Goal: Task Accomplishment & Management: Use online tool/utility

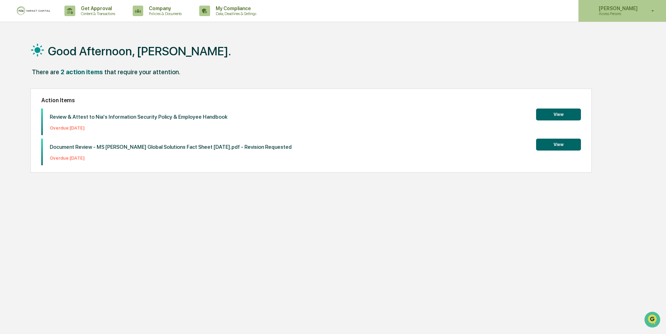
click at [622, 19] on div "[PERSON_NAME] Access Persons" at bounding box center [622, 11] width 88 height 22
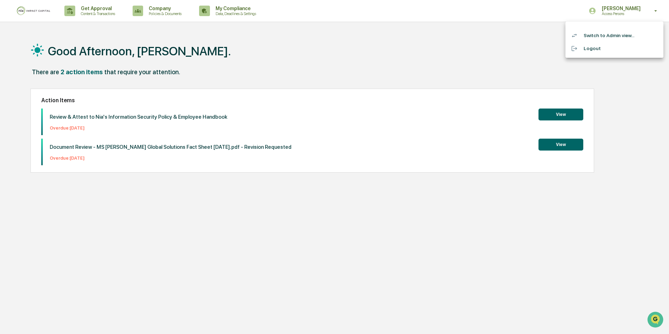
click at [608, 37] on li "Switch to Admin view..." at bounding box center [615, 35] width 98 height 13
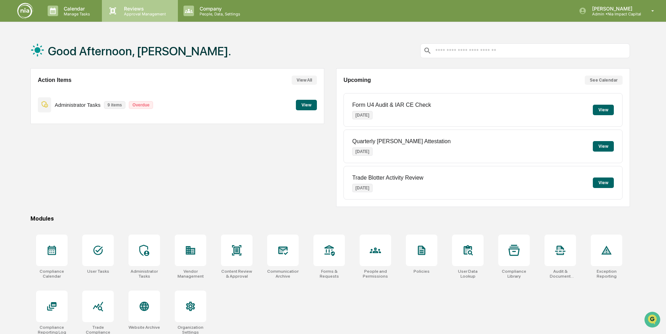
click at [139, 7] on p "Reviews" at bounding box center [143, 9] width 51 height 6
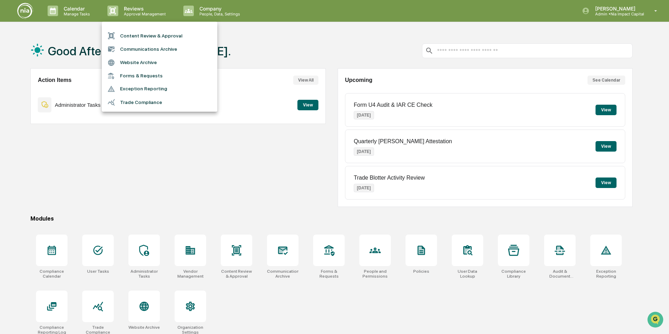
click at [155, 49] on li "Communications Archive" at bounding box center [160, 48] width 116 height 13
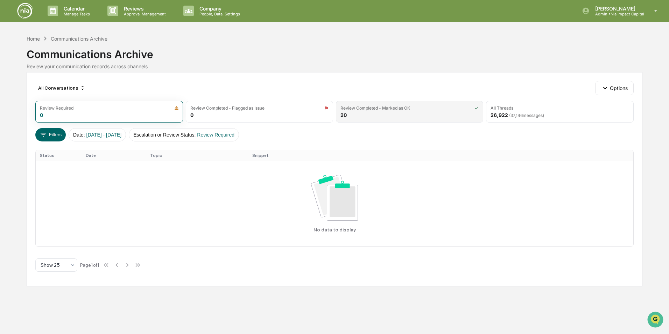
click at [377, 113] on div "Review Completed - Marked as OK 20" at bounding box center [409, 112] width 147 height 22
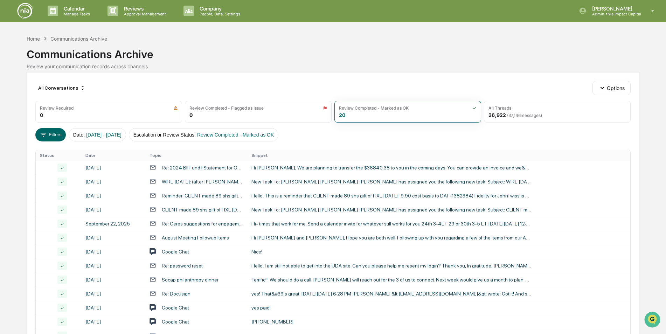
click at [25, 12] on img at bounding box center [25, 10] width 17 height 17
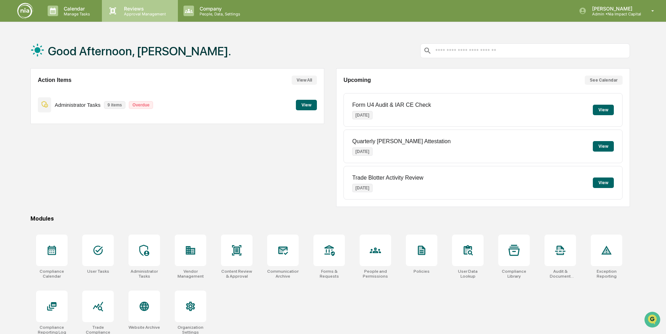
click at [137, 13] on p "Approval Management" at bounding box center [143, 14] width 51 height 5
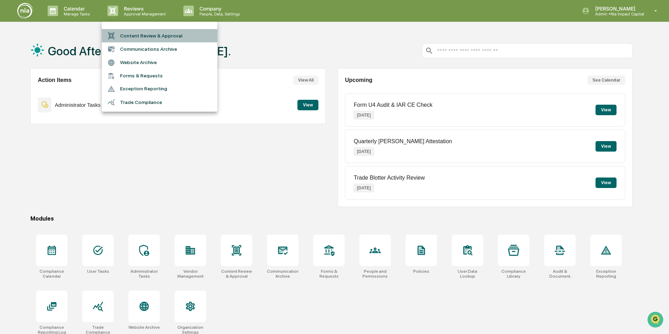
click at [152, 37] on li "Content Review & Approval" at bounding box center [160, 35] width 116 height 13
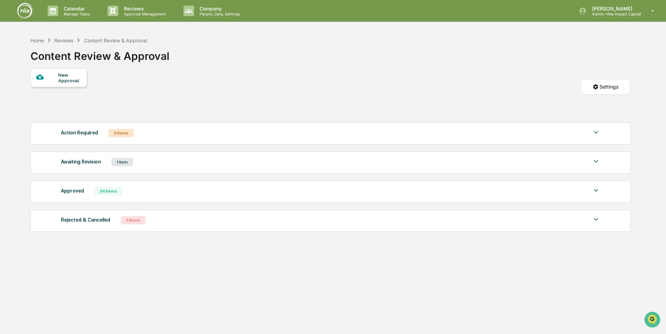
click at [82, 168] on div "Awaiting Revision 1 Item File Name Review Id Created Date Requested By Complian…" at bounding box center [330, 163] width 600 height 22
click at [80, 166] on div "Awaiting Revision" at bounding box center [81, 161] width 40 height 9
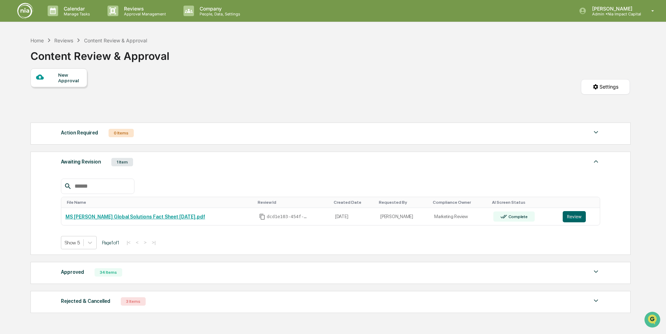
click at [81, 164] on div "Awaiting Revision" at bounding box center [81, 161] width 40 height 9
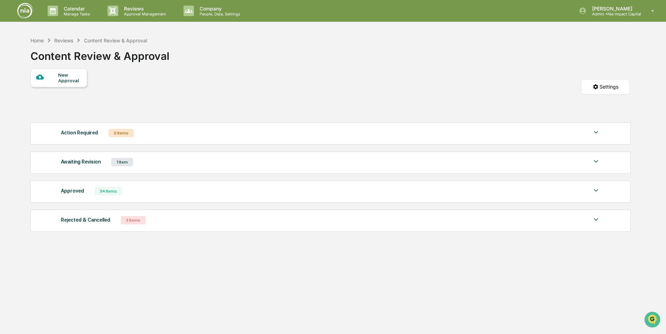
click at [80, 165] on div "Awaiting Revision" at bounding box center [81, 161] width 40 height 9
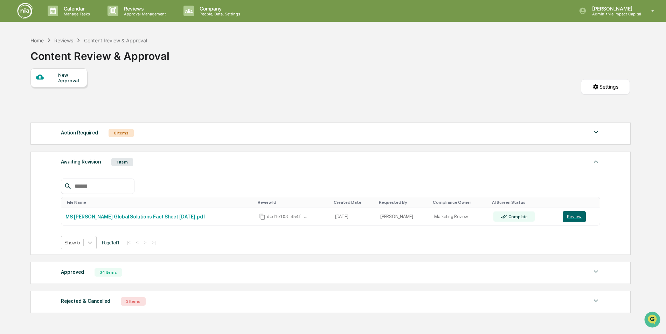
click at [96, 162] on div "Awaiting Revision" at bounding box center [81, 161] width 40 height 9
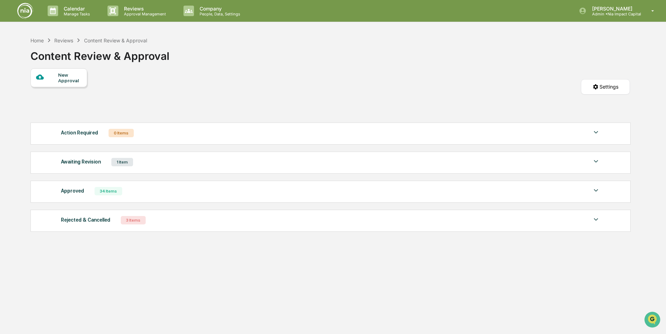
click at [73, 189] on div "Approved" at bounding box center [72, 190] width 23 height 9
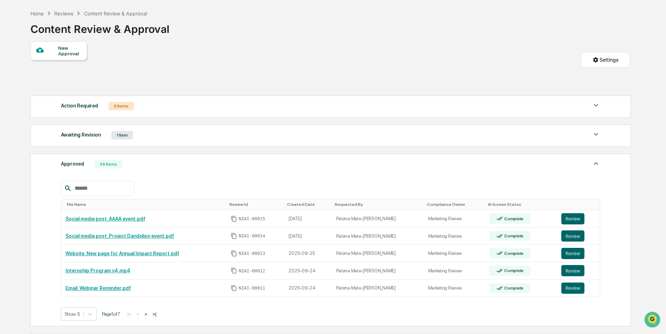
scroll to position [35, 0]
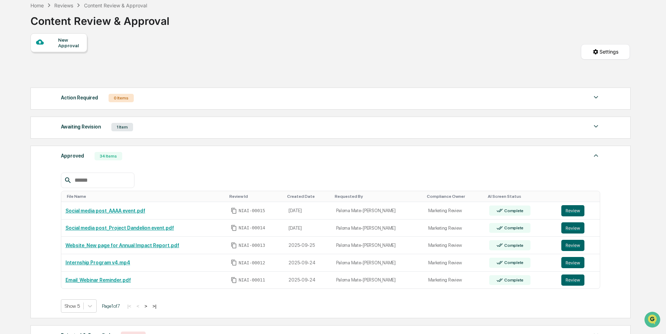
click at [149, 305] on button ">" at bounding box center [145, 306] width 7 height 6
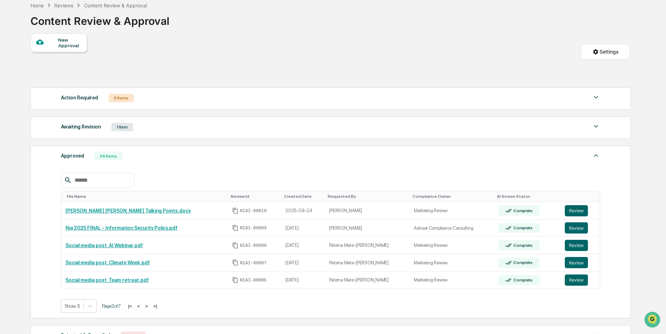
click at [148, 306] on button ">" at bounding box center [146, 306] width 7 height 6
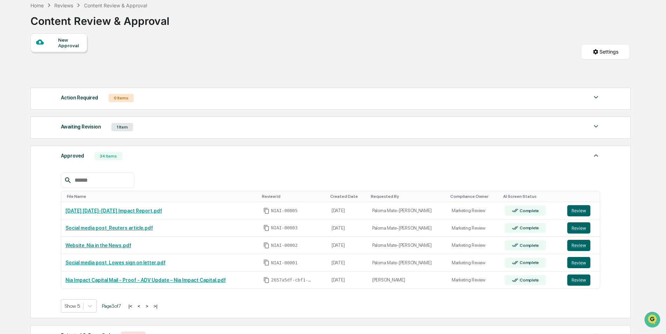
click at [148, 306] on button ">" at bounding box center [147, 306] width 7 height 6
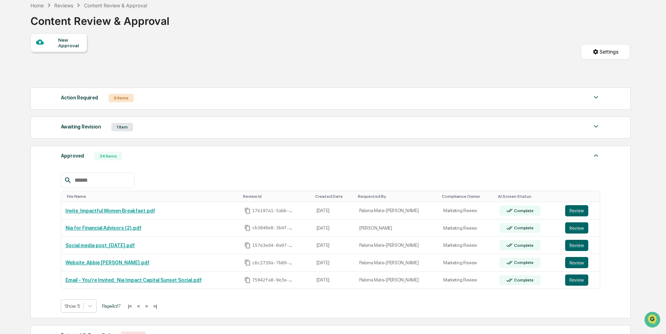
click at [148, 306] on button ">" at bounding box center [146, 306] width 7 height 6
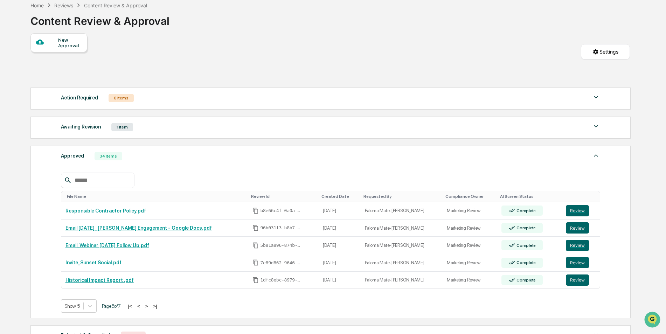
click at [148, 306] on button ">" at bounding box center [146, 306] width 7 height 6
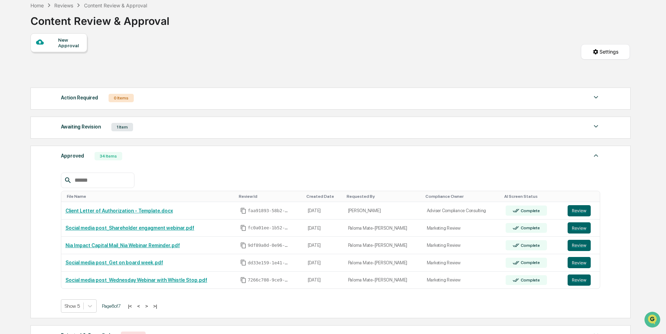
click at [148, 307] on button ">" at bounding box center [146, 306] width 7 height 6
